Goal: Information Seeking & Learning: Learn about a topic

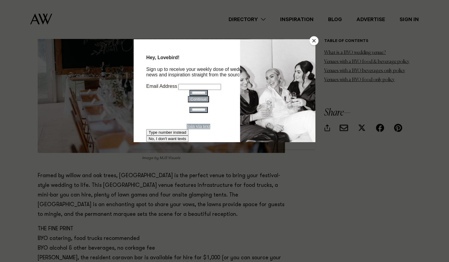
click at [313, 42] on button "Close" at bounding box center [314, 40] width 9 height 9
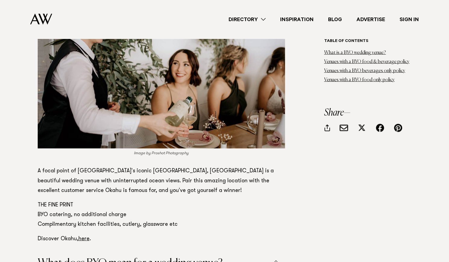
scroll to position [3412, 0]
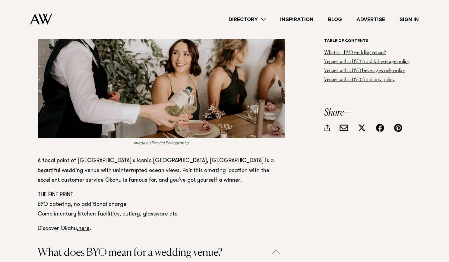
click at [278, 247] on button "What does BYO mean for a wedding venue?" at bounding box center [161, 252] width 247 height 11
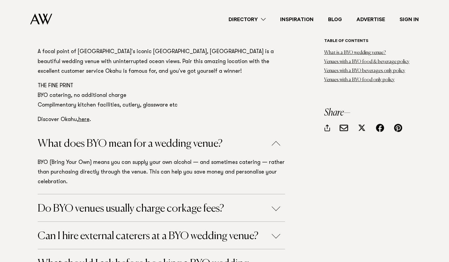
scroll to position [3525, 0]
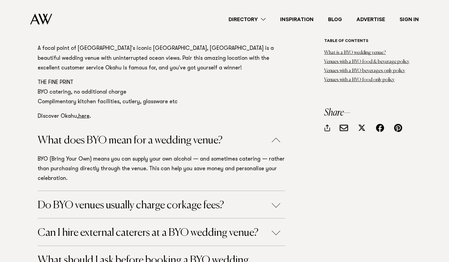
click at [234, 227] on button "Can I hire external caterers at a BYO wedding venue?" at bounding box center [161, 232] width 247 height 11
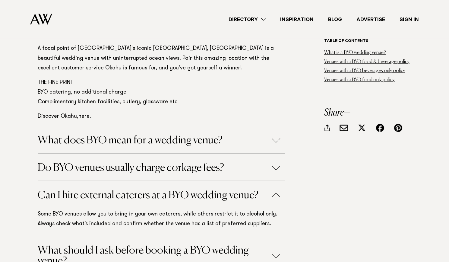
click at [277, 245] on button "What should I ask before booking a BYO wedding venue?" at bounding box center [161, 255] width 247 height 21
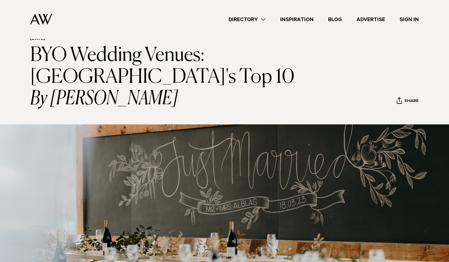
scroll to position [0, 0]
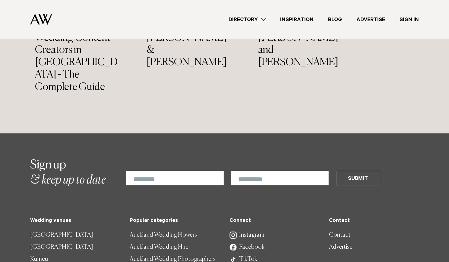
scroll to position [3944, 0]
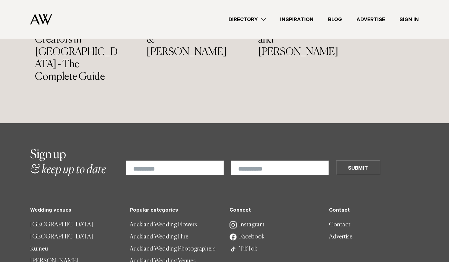
click at [53, 219] on link "[GEOGRAPHIC_DATA]" at bounding box center [75, 225] width 90 height 12
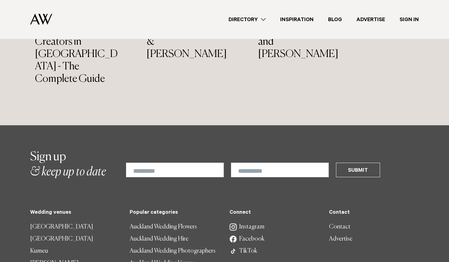
click at [42, 245] on link "Kumeu" at bounding box center [75, 251] width 90 height 12
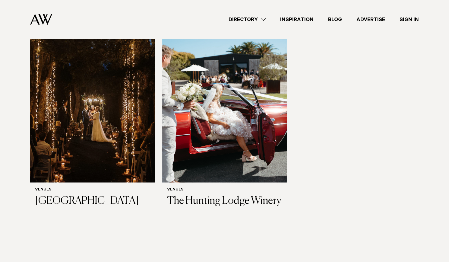
scroll to position [569, 0]
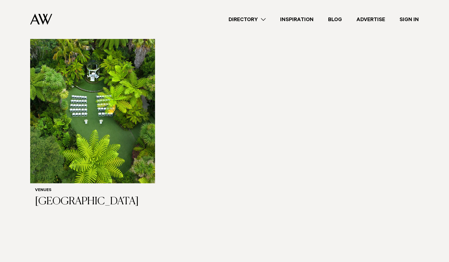
scroll to position [132, 0]
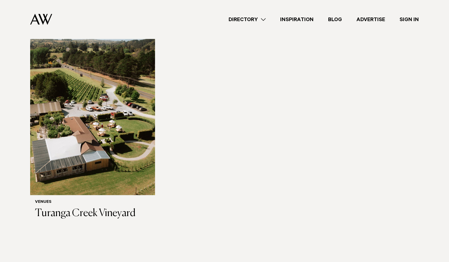
scroll to position [346, 0]
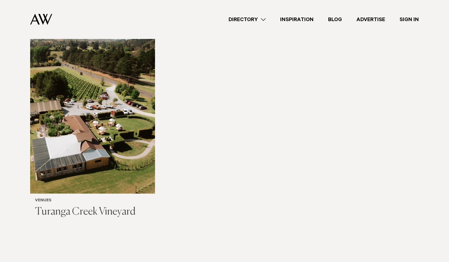
click at [59, 213] on h3 "Turanga Creek Vineyard" at bounding box center [92, 212] width 115 height 12
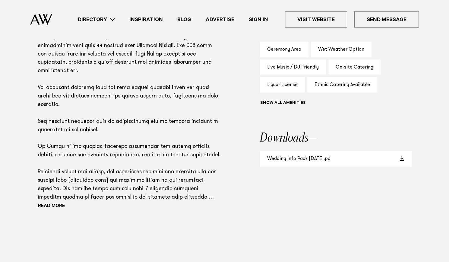
scroll to position [400, 0]
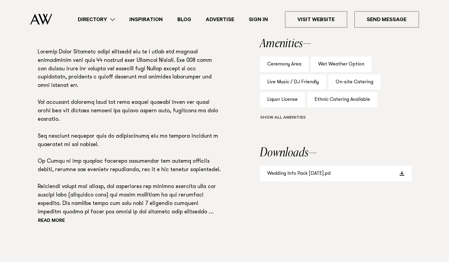
click at [295, 118] on button "Show all" at bounding box center [294, 118] width 68 height 6
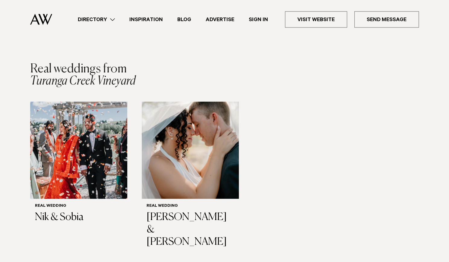
scroll to position [615, 0]
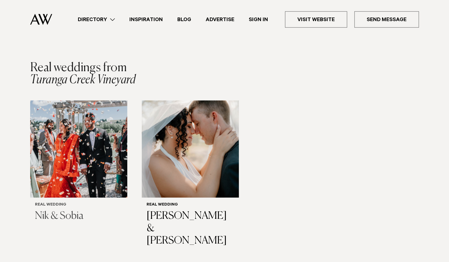
click at [78, 148] on img "1 / 2" at bounding box center [78, 148] width 97 height 97
click at [71, 213] on h3 "Nik & Sobia" at bounding box center [78, 216] width 87 height 12
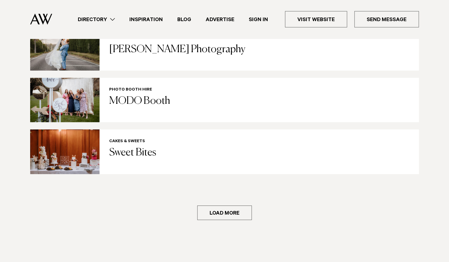
scroll to position [994, 0]
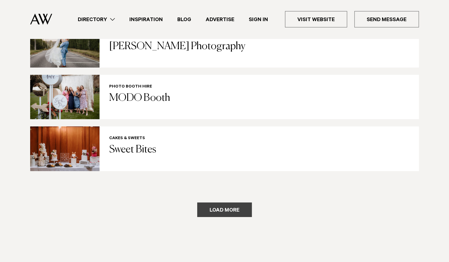
click at [227, 202] on button "Load more" at bounding box center [224, 209] width 55 height 14
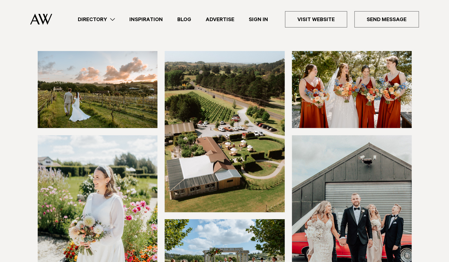
scroll to position [0, 0]
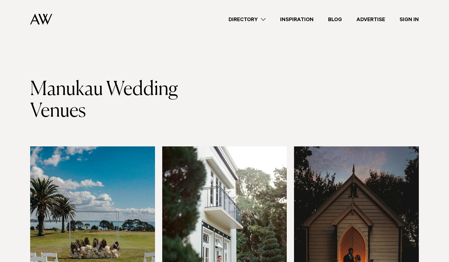
scroll to position [329, 0]
